Goal: Find contact information: Find contact information

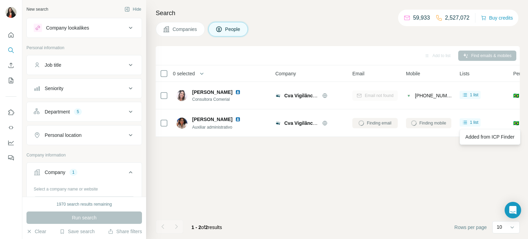
scroll to position [78, 0]
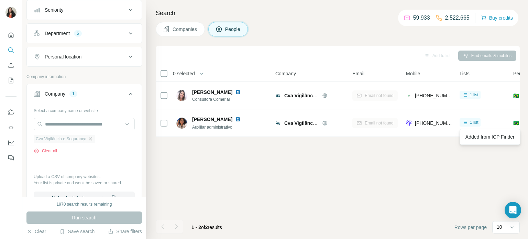
click at [91, 139] on icon "button" at bounding box center [91, 139] width 6 height 6
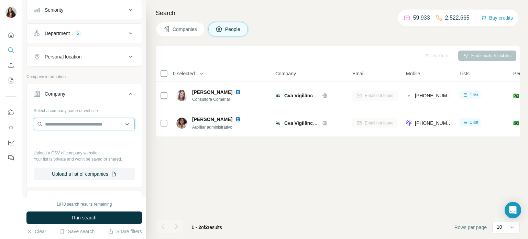
click at [79, 123] on input "text" at bounding box center [84, 124] width 101 height 12
paste input "**********"
type input "**********"
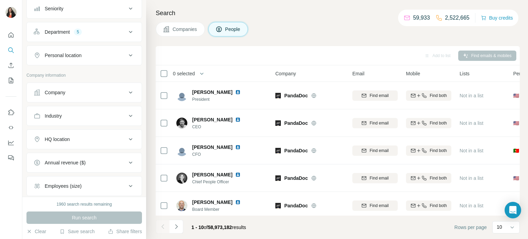
scroll to position [8, 0]
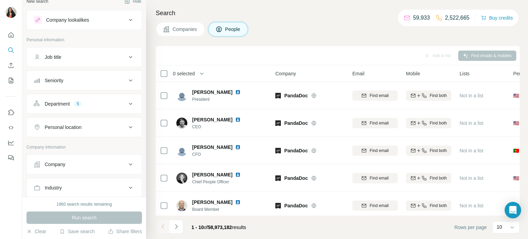
click at [98, 167] on div "Company" at bounding box center [80, 164] width 93 height 7
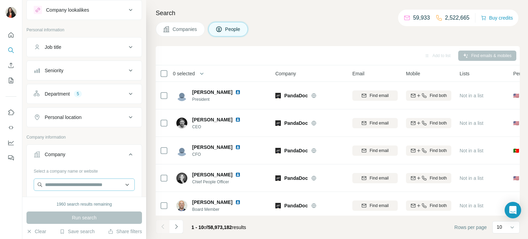
scroll to position [50, 0]
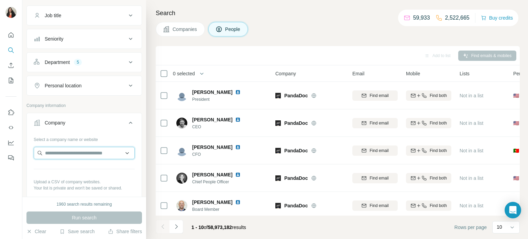
click at [66, 153] on input "text" at bounding box center [84, 153] width 101 height 12
paste input "**********"
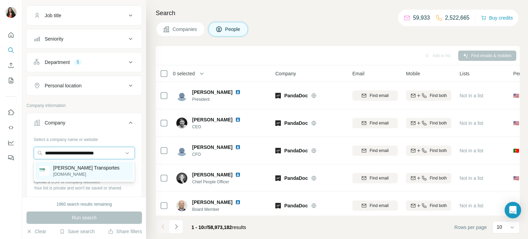
type input "**********"
click at [68, 171] on p "Fontanella Transportes" at bounding box center [86, 167] width 66 height 7
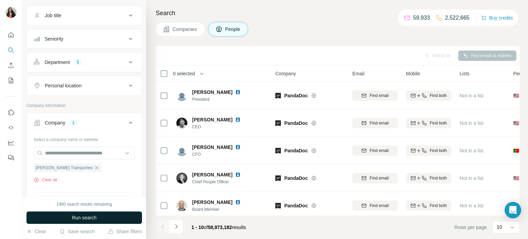
click at [89, 217] on span "Run search" at bounding box center [84, 217] width 25 height 7
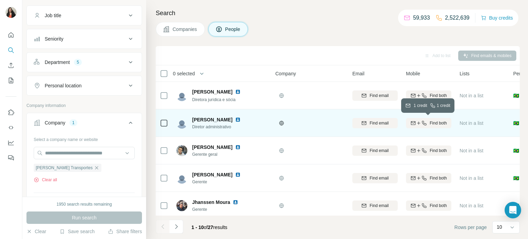
click at [438, 123] on span "Find both" at bounding box center [438, 123] width 17 height 6
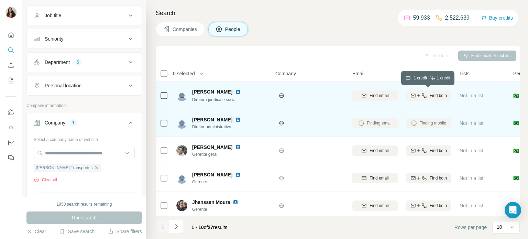
click at [435, 94] on span "Find both" at bounding box center [438, 95] width 17 height 6
click at [475, 96] on span "1 list" at bounding box center [474, 95] width 9 height 6
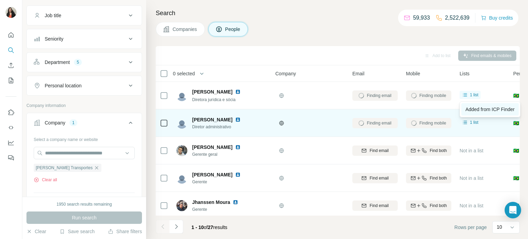
click at [481, 107] on span "Added from ICP Finder" at bounding box center [489, 110] width 49 height 6
click at [477, 121] on span "1 list" at bounding box center [474, 122] width 9 height 6
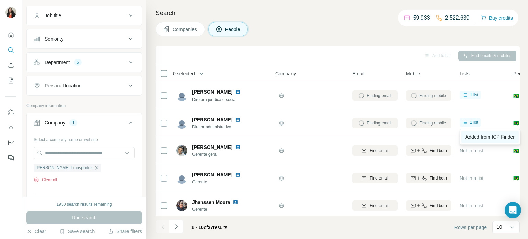
click at [476, 136] on span "Added from ICP Finder" at bounding box center [489, 137] width 49 height 6
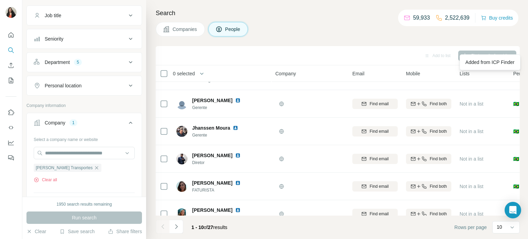
scroll to position [38, 0]
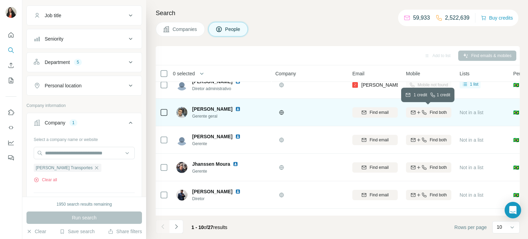
click at [441, 111] on span "Find both" at bounding box center [438, 112] width 17 height 6
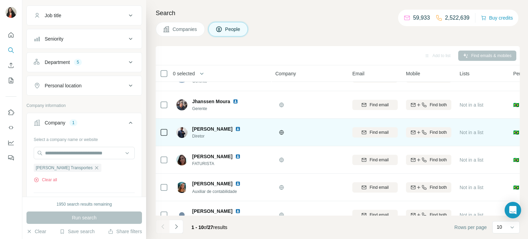
scroll to position [107, 0]
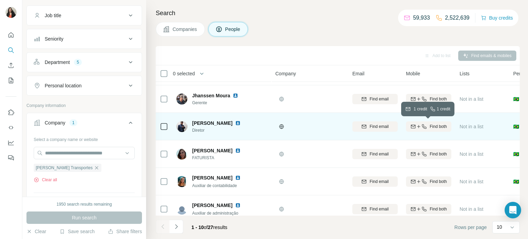
click at [437, 125] on span "Find both" at bounding box center [438, 126] width 17 height 6
click at [472, 127] on span "1 list" at bounding box center [474, 126] width 9 height 6
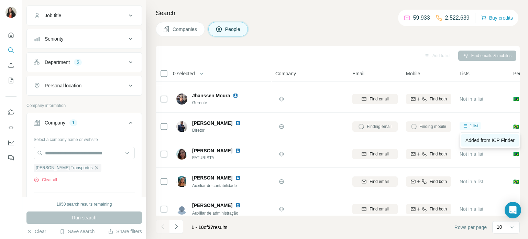
click at [478, 138] on span "Added from ICP Finder" at bounding box center [489, 141] width 49 height 6
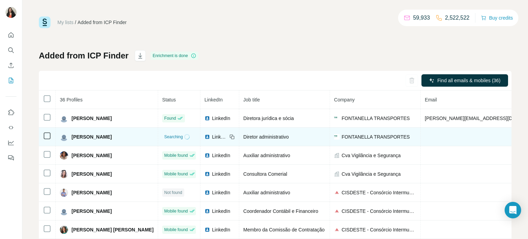
click at [389, 139] on span "FONTANELLA TRANSPORTES" at bounding box center [376, 136] width 68 height 7
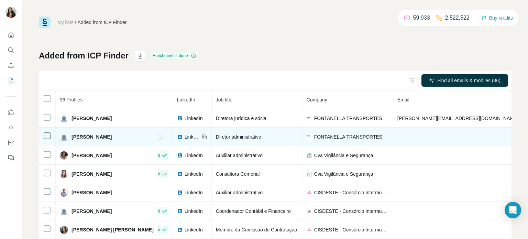
scroll to position [0, 14]
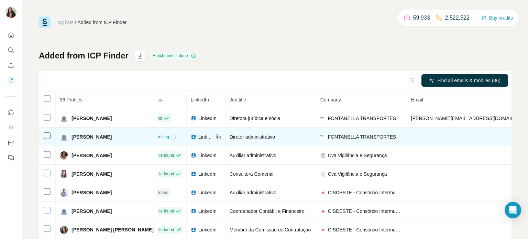
click at [250, 136] on span "Diretor administrativo" at bounding box center [252, 137] width 45 height 6
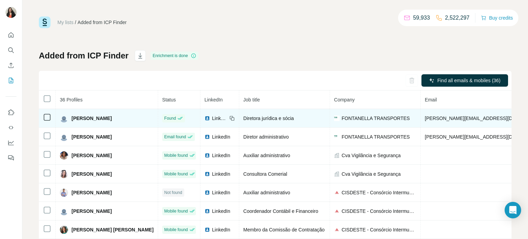
drag, startPoint x: 127, startPoint y: 120, endPoint x: 71, endPoint y: 119, distance: 56.0
click at [70, 119] on div "Franciele Fontanella" at bounding box center [107, 118] width 94 height 8
copy span "Franciele Fontanella"
drag, startPoint x: 288, startPoint y: 117, endPoint x: 232, endPoint y: 117, distance: 56.7
click at [243, 117] on div "Diretora jurídica e sócia" at bounding box center [284, 118] width 82 height 7
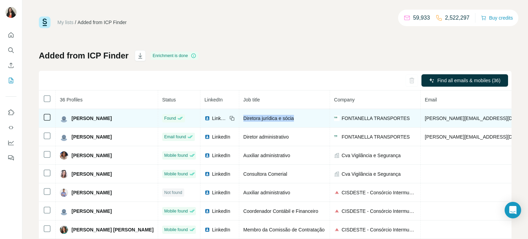
copy span "Diretora jurídica e sócia"
click at [229, 118] on icon at bounding box center [232, 119] width 6 height 6
click at [445, 122] on td "fontanella@b2wdigital.com" at bounding box center [486, 118] width 130 height 19
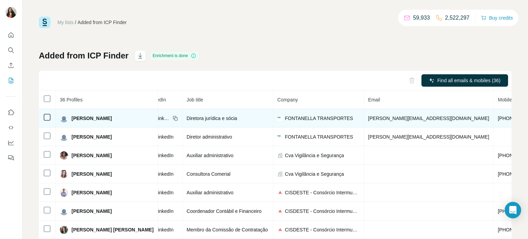
scroll to position [0, 69]
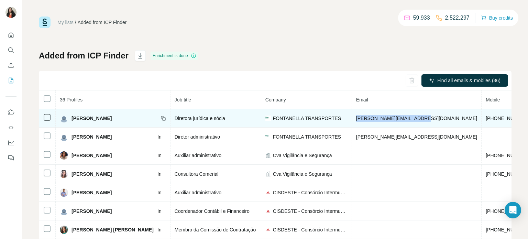
drag, startPoint x: 405, startPoint y: 118, endPoint x: 343, endPoint y: 118, distance: 61.5
click at [352, 118] on td "[PERSON_NAME][EMAIL_ADDRESS][DOMAIN_NAME]" at bounding box center [417, 118] width 130 height 19
copy span "[PERSON_NAME][EMAIL_ADDRESS][DOMAIN_NAME]"
drag, startPoint x: 457, startPoint y: 117, endPoint x: 413, endPoint y: 116, distance: 44.0
click at [482, 116] on td "[PHONE_NUMBER]" at bounding box center [508, 118] width 52 height 19
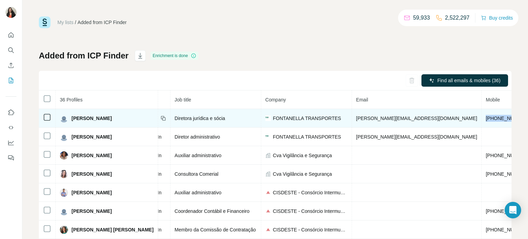
copy span "[PHONE_NUMBER]"
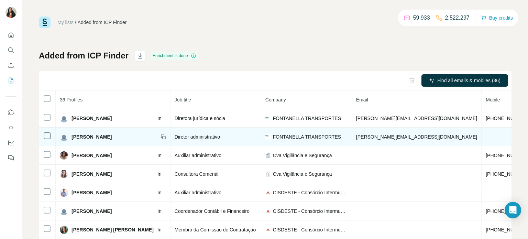
click at [309, 138] on span "FONTANELLA TRANSPORTES" at bounding box center [307, 136] width 68 height 7
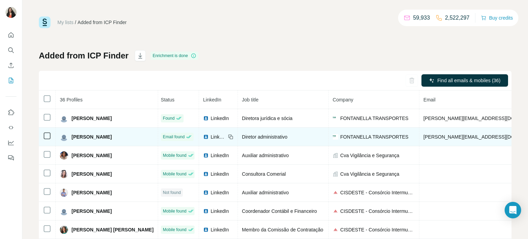
scroll to position [0, 0]
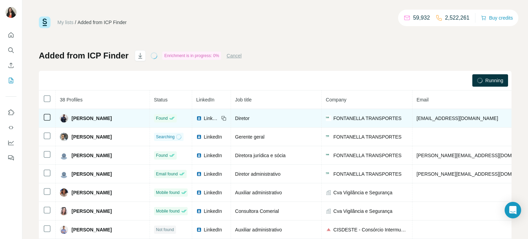
click at [345, 122] on td "FONTANELLA TRANSPORTES" at bounding box center [367, 118] width 91 height 19
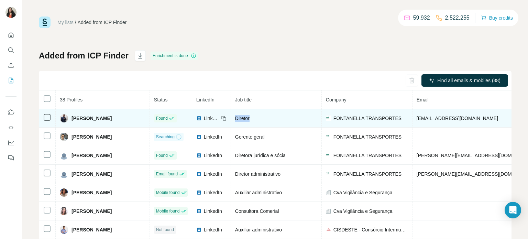
drag, startPoint x: 262, startPoint y: 118, endPoint x: 233, endPoint y: 119, distance: 29.2
click at [231, 119] on td "Diretor" at bounding box center [276, 118] width 91 height 19
copy span "Diretor"
drag, startPoint x: 122, startPoint y: 119, endPoint x: 71, endPoint y: 119, distance: 50.9
click at [71, 119] on div "[PERSON_NAME]" at bounding box center [103, 118] width 86 height 8
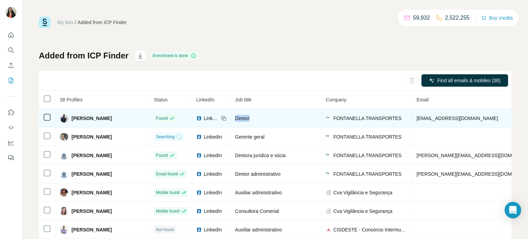
copy span "[PERSON_NAME]"
click at [221, 119] on icon at bounding box center [224, 119] width 6 height 6
drag, startPoint x: 499, startPoint y: 118, endPoint x: 412, endPoint y: 120, distance: 87.7
click at [413, 120] on td "[EMAIL_ADDRESS][DOMAIN_NAME]" at bounding box center [478, 118] width 130 height 19
copy span "[EMAIL_ADDRESS][DOMAIN_NAME]"
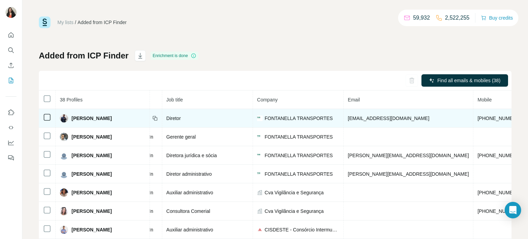
scroll to position [0, 83]
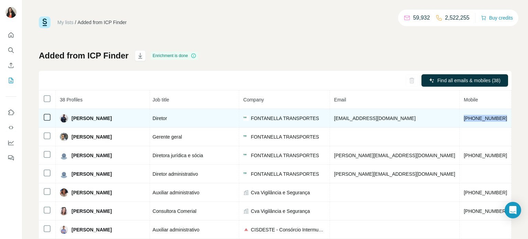
drag, startPoint x: 467, startPoint y: 118, endPoint x: 435, endPoint y: 118, distance: 32.3
click at [460, 117] on td "[PHONE_NUMBER]" at bounding box center [486, 118] width 52 height 19
copy span "[PHONE_NUMBER]"
